Goal: Information Seeking & Learning: Learn about a topic

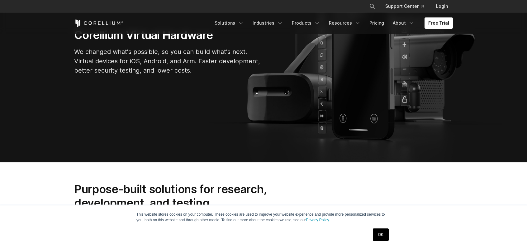
scroll to position [125, 0]
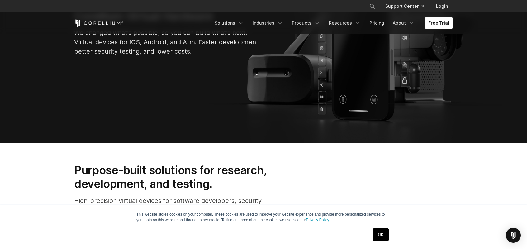
click at [387, 233] on link "OK" at bounding box center [381, 234] width 16 height 12
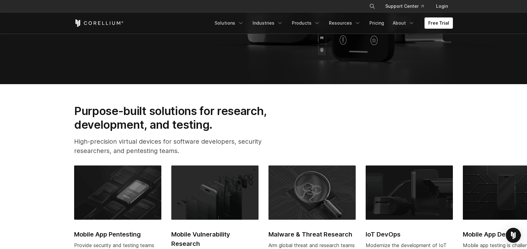
scroll to position [207, 0]
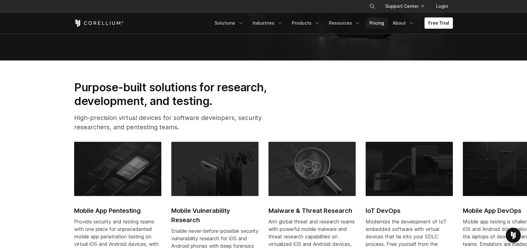
click at [374, 21] on link "Pricing" at bounding box center [377, 22] width 22 height 11
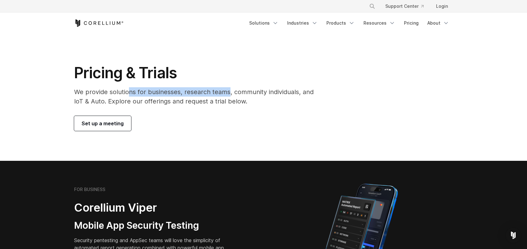
drag, startPoint x: 127, startPoint y: 92, endPoint x: 229, endPoint y: 96, distance: 102.2
click at [229, 96] on p "We provide solutions for businesses, research teams, community individuals, and…" at bounding box center [198, 96] width 248 height 19
click at [270, 24] on link "Solutions" at bounding box center [263, 22] width 37 height 11
